Goal: Task Accomplishment & Management: Complete application form

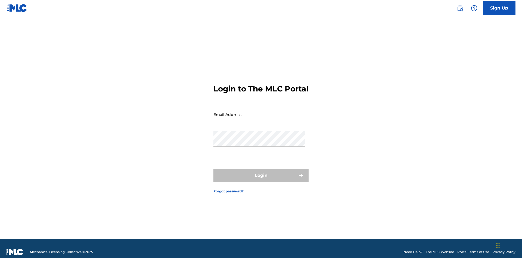
scroll to position [7, 0]
click at [260, 112] on input "Email Address" at bounding box center [260, 115] width 92 height 16
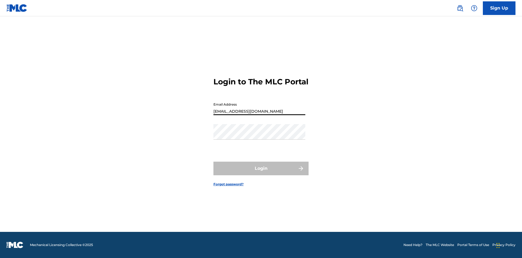
type input "[EMAIL_ADDRESS][DOMAIN_NAME]"
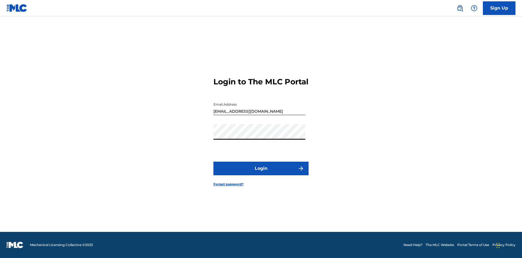
click at [261, 173] on button "Login" at bounding box center [261, 169] width 95 height 14
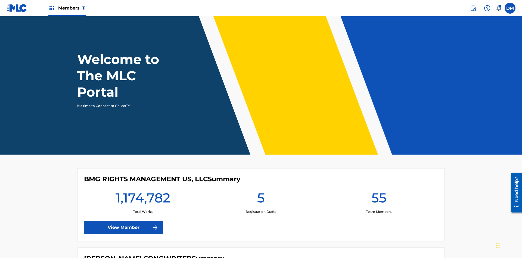
click at [67, 8] on span "Members 11" at bounding box center [71, 8] width 27 height 6
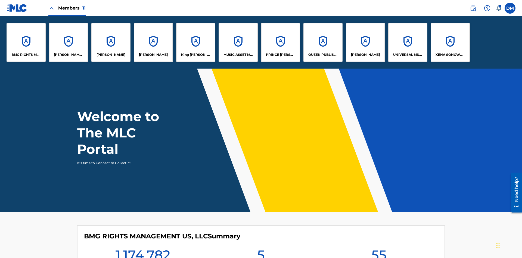
click at [408, 55] on p "UNIVERSAL MUSIC PUB GROUP" at bounding box center [408, 54] width 30 height 5
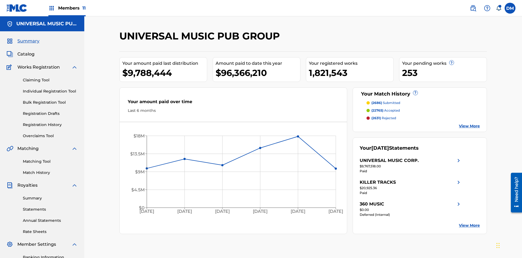
click at [50, 88] on link "Individual Registration Tool" at bounding box center [50, 91] width 55 height 6
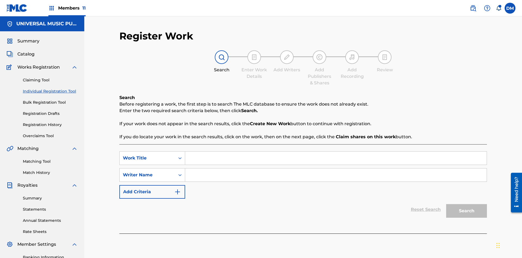
click at [336, 152] on input "Search Form" at bounding box center [336, 158] width 302 height 13
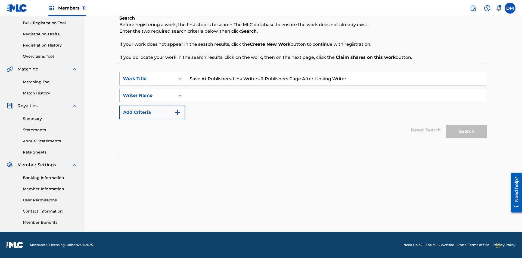
type input "Save At Publishers-Link Writers & Publishers Page After Linking Writer"
click at [336, 95] on input "Search Form" at bounding box center [336, 95] width 302 height 13
type input "QWERTYUIOP"
click at [467, 131] on button "Search" at bounding box center [466, 132] width 41 height 14
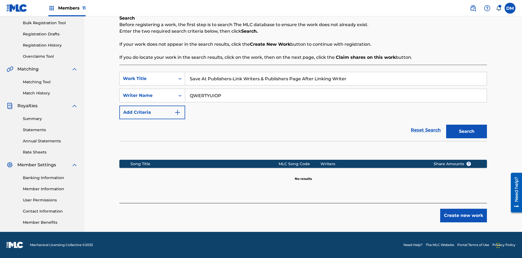
click at [464, 215] on button "Create new work" at bounding box center [463, 216] width 47 height 14
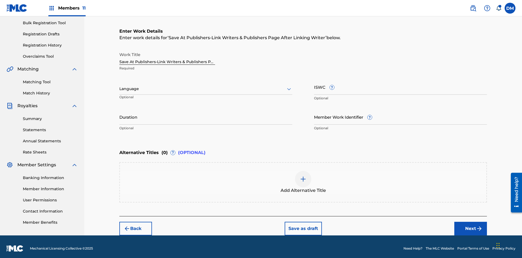
click at [206, 113] on input "Duration" at bounding box center [205, 117] width 173 height 16
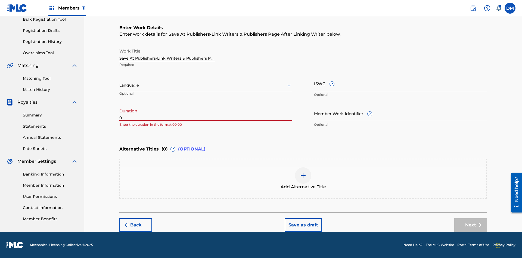
click at [206, 113] on input "0" at bounding box center [205, 114] width 173 height 16
type input "00:00"
click at [289, 85] on icon at bounding box center [289, 85] width 7 height 7
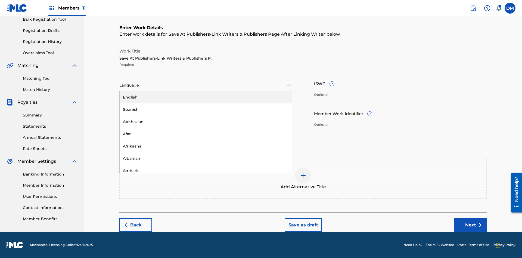
click at [206, 134] on div "Afar" at bounding box center [206, 134] width 172 height 12
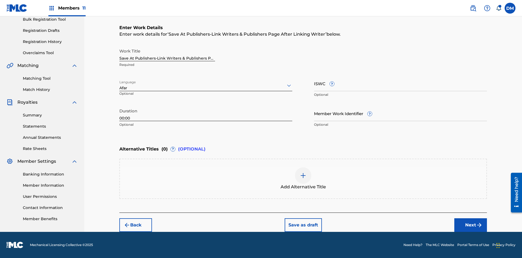
click at [401, 113] on input "Member Work Identifier ?" at bounding box center [400, 114] width 173 height 16
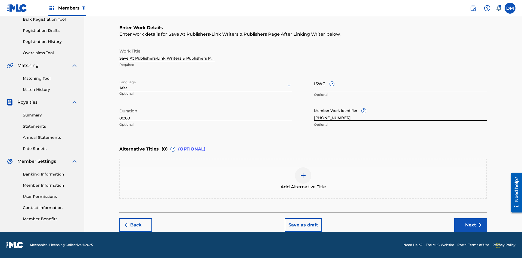
type input "2025.08.29.04"
click at [401, 83] on input "ISWC ?" at bounding box center [400, 84] width 173 height 16
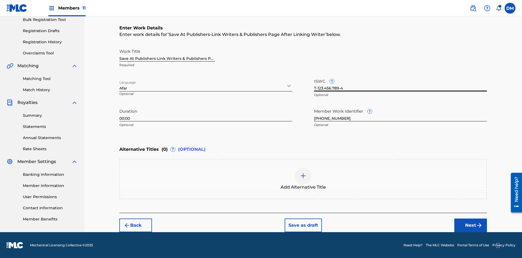
type input "T-123.456.789-4"
click at [303, 178] on img at bounding box center [303, 175] width 7 height 7
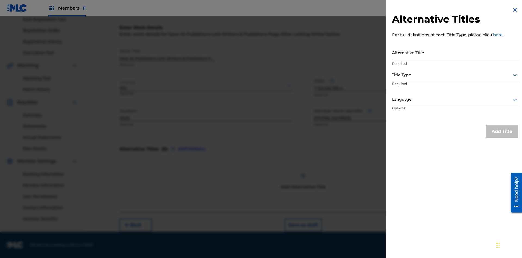
click at [455, 52] on input "Alternative Title" at bounding box center [455, 53] width 126 height 16
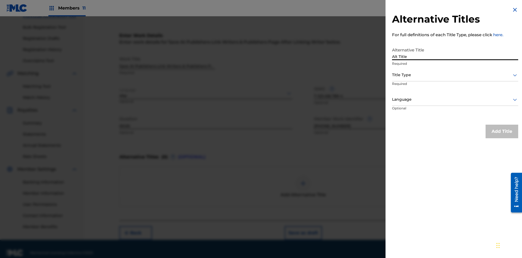
type input "Alt Title"
click at [455, 75] on div at bounding box center [455, 75] width 126 height 7
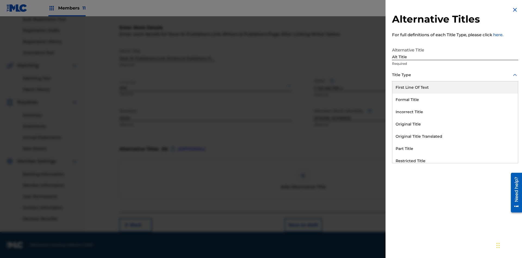
click at [455, 124] on div "Original Title" at bounding box center [456, 124] width 126 height 12
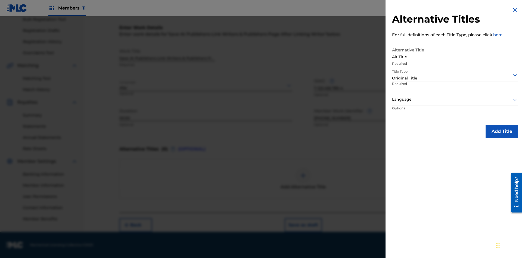
click at [455, 99] on div at bounding box center [455, 99] width 126 height 7
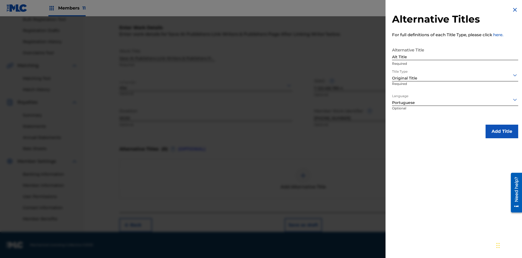
click at [502, 131] on button "Add Title" at bounding box center [502, 132] width 33 height 14
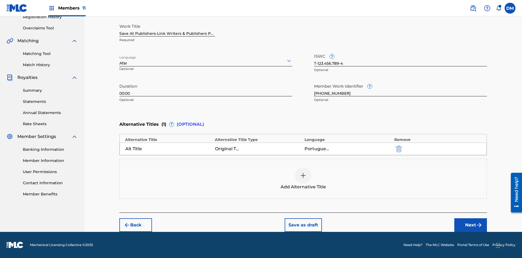
click at [471, 225] on button "Next" at bounding box center [471, 225] width 33 height 14
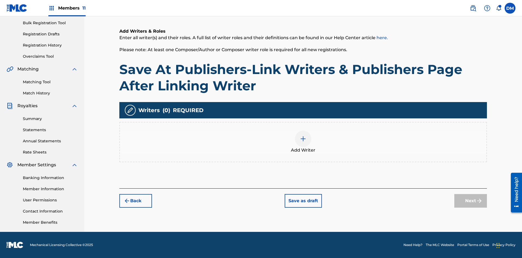
click at [303, 142] on img at bounding box center [303, 138] width 7 height 7
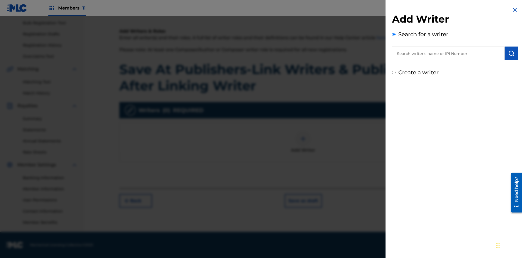
click at [449, 53] on input "text" at bounding box center [448, 54] width 113 height 14
type input "MARK STEVEN BERKOWITZ"
click at [512, 53] on img "submit" at bounding box center [511, 53] width 7 height 7
